Goal: Transaction & Acquisition: Purchase product/service

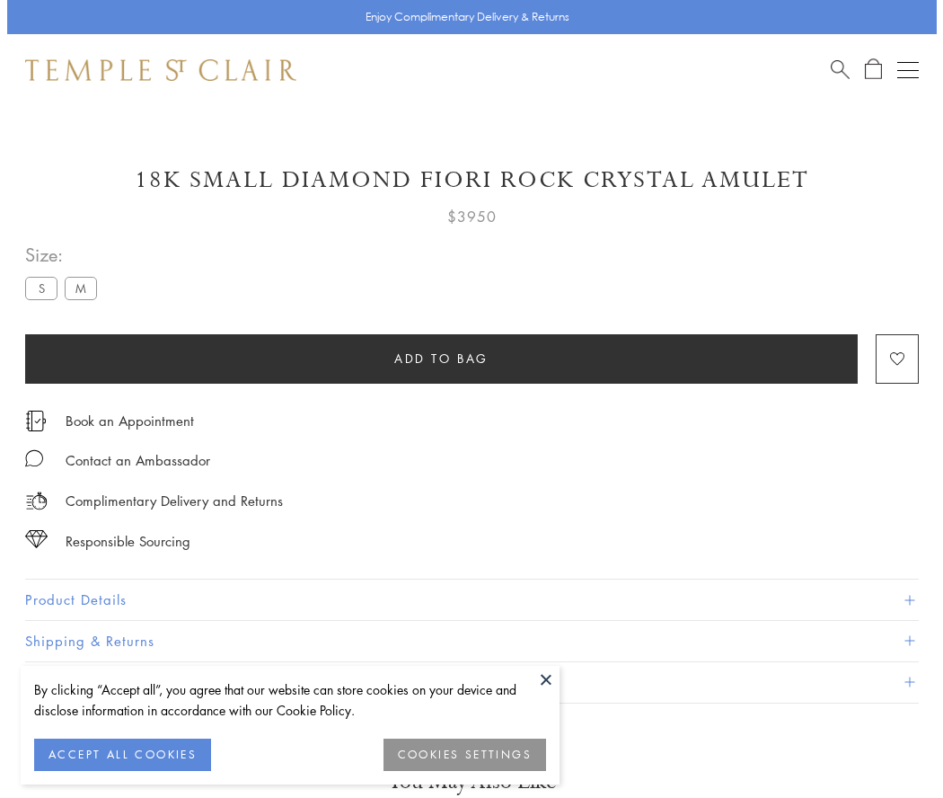
scroll to position [96, 0]
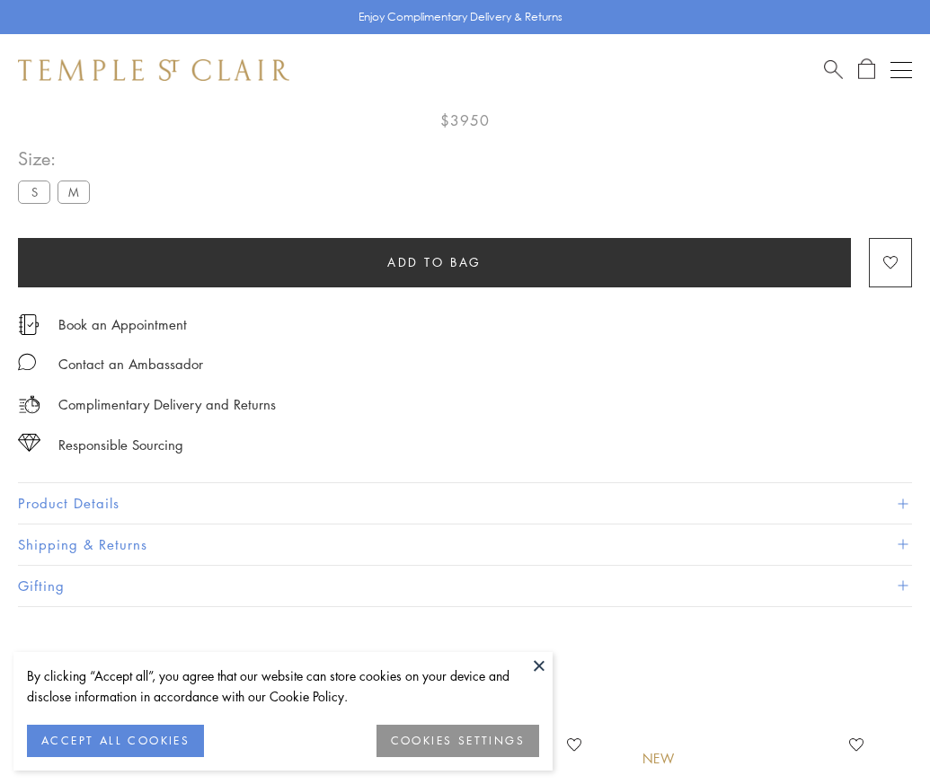
click at [434, 261] on span "Add to bag" at bounding box center [434, 262] width 94 height 20
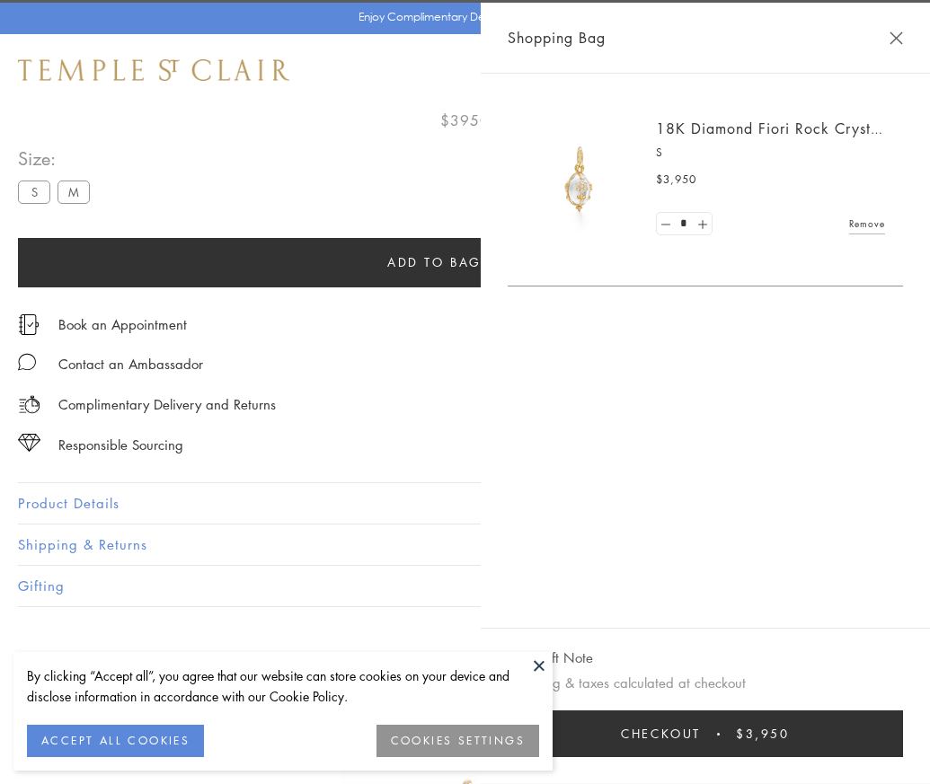
click at [903, 747] on button "Checkout $3,950" at bounding box center [705, 734] width 395 height 47
